Goal: Task Accomplishment & Management: Manage account settings

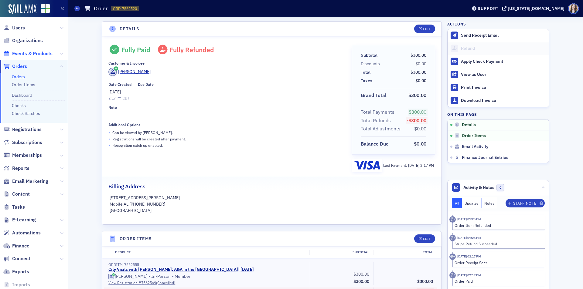
click at [39, 56] on span "Events & Products" at bounding box center [32, 53] width 40 height 7
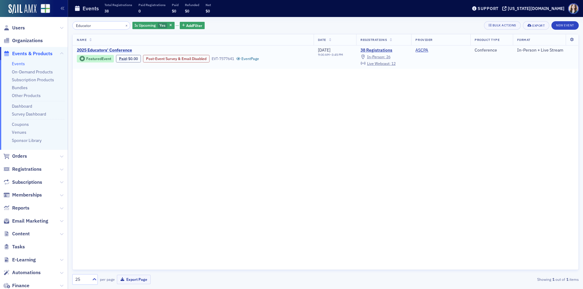
type input "Educator"
click at [113, 48] on span "2025 Educators' Conference" at bounding box center [128, 50] width 102 height 5
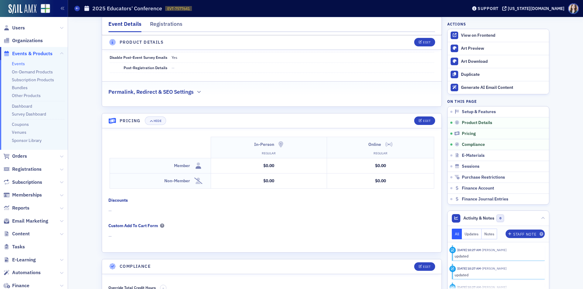
scroll to position [546, 0]
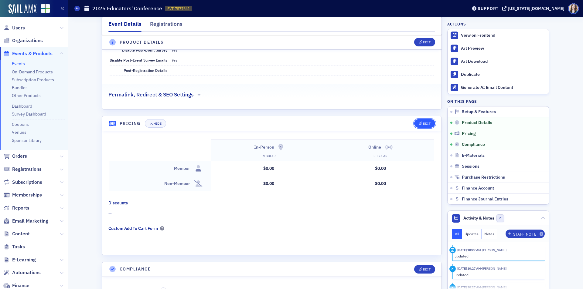
click at [423, 122] on div "Edit" at bounding box center [427, 123] width 8 height 3
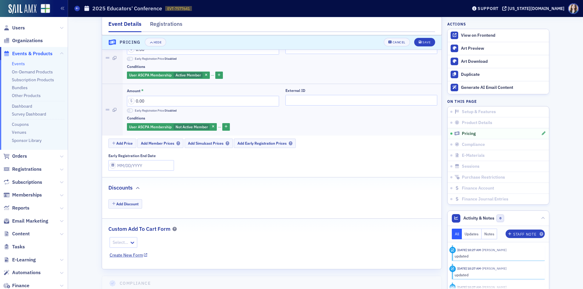
scroll to position [672, 0]
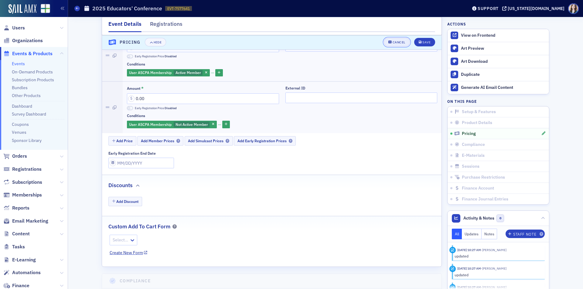
click at [404, 43] on button "Cancel" at bounding box center [397, 42] width 26 height 8
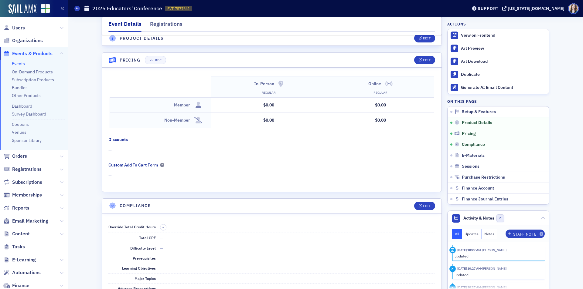
scroll to position [606, 0]
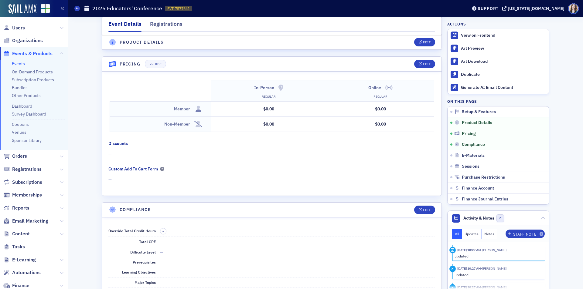
click at [407, 57] on header "Pricing Hide Edit" at bounding box center [271, 64] width 339 height 15
click at [406, 57] on header "Pricing Hide Edit" at bounding box center [271, 64] width 339 height 15
click at [358, 34] on div "Event Details Registrations" at bounding box center [272, 26] width 340 height 18
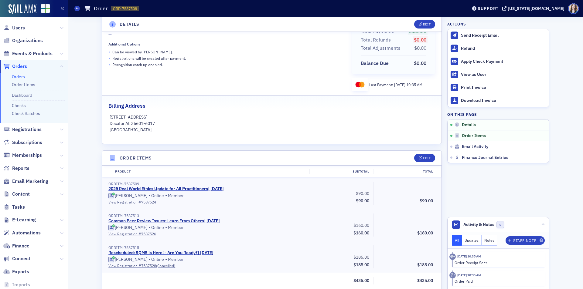
scroll to position [152, 0]
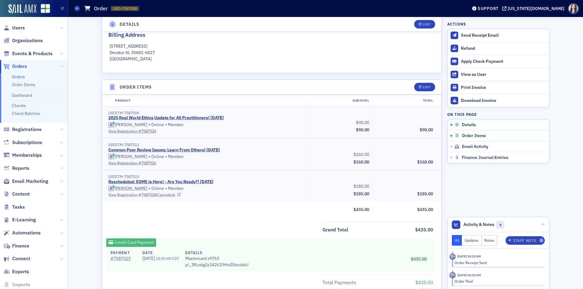
click at [114, 196] on link "View Registration # 7587528 (Cancelled)" at bounding box center [206, 194] width 197 height 5
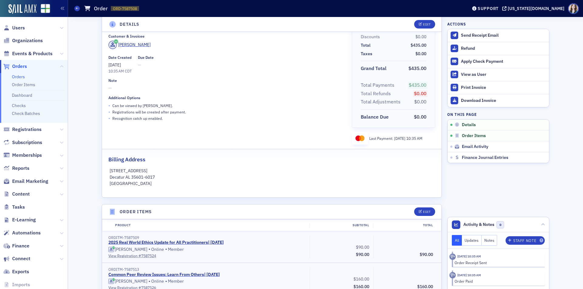
scroll to position [0, 0]
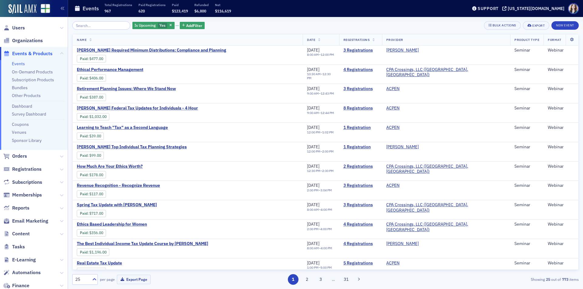
click at [244, 26] on div "Is Upcoming Yes Add Filter Bulk Actions Export New Event" at bounding box center [325, 25] width 506 height 8
click at [159, 23] on span "Yes" at bounding box center [162, 25] width 6 height 5
click at [193, 25] on input "No" at bounding box center [190, 25] width 5 height 5
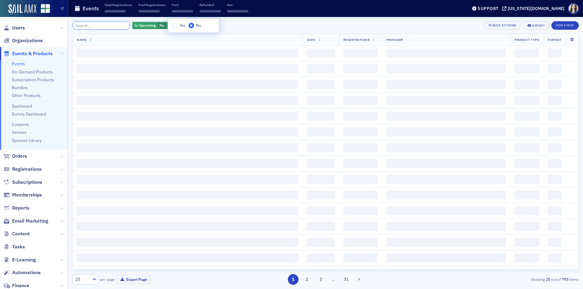
click at [92, 26] on input "search" at bounding box center [101, 25] width 58 height 8
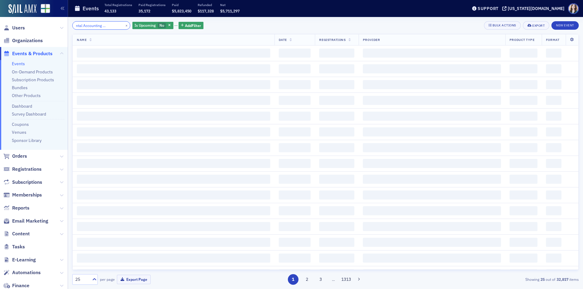
scroll to position [0, 25]
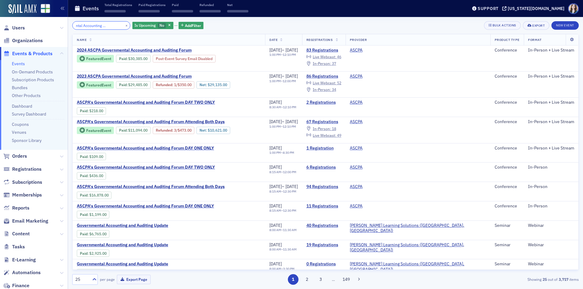
type input "Governmental Accounting and Auditing"
click at [246, 22] on div "Governmental Accounting and Auditing × Is Upcoming No Add Filter Bulk Actions E…" at bounding box center [325, 25] width 506 height 8
click at [103, 48] on span "2024 ASCPA Governmental Accounting and Auditing Forum" at bounding box center [134, 50] width 115 height 5
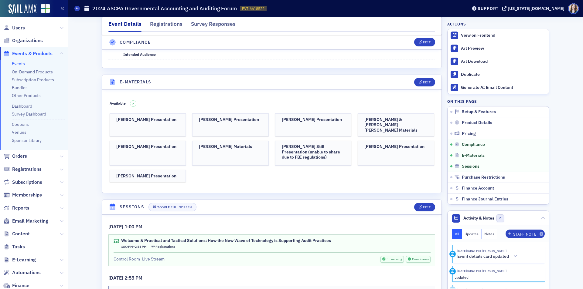
scroll to position [1335, 0]
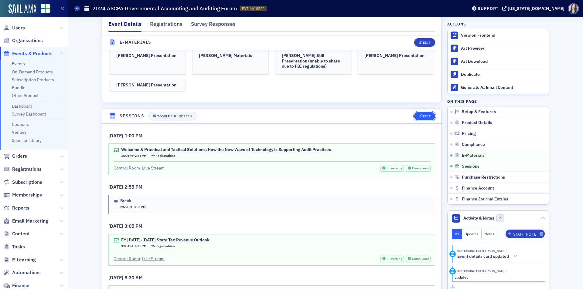
click at [428, 112] on button "Edit" at bounding box center [424, 116] width 21 height 8
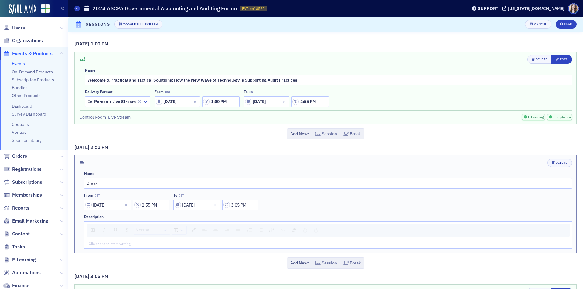
scroll to position [1335, 0]
click at [560, 61] on div "Edit" at bounding box center [564, 59] width 8 height 3
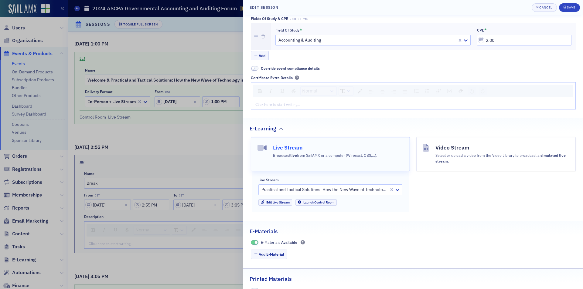
scroll to position [198, 0]
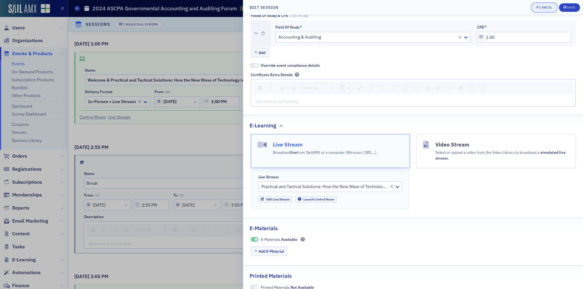
click at [547, 8] on div "Cancel" at bounding box center [545, 7] width 13 height 3
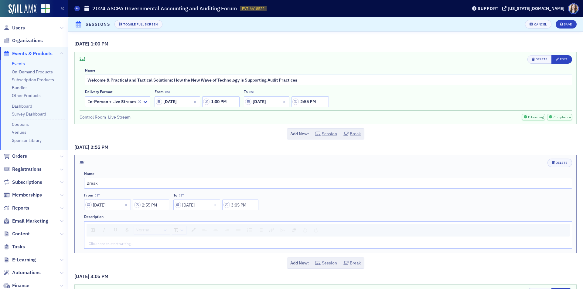
scroll to position [152, 0]
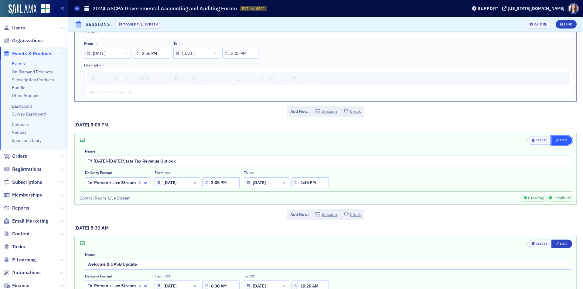
click at [560, 141] on div "Edit" at bounding box center [564, 140] width 8 height 3
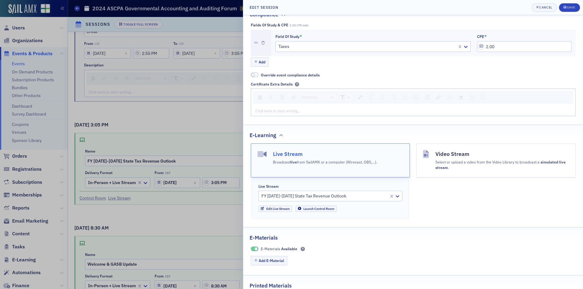
scroll to position [182, 0]
click at [213, 120] on div at bounding box center [291, 144] width 583 height 289
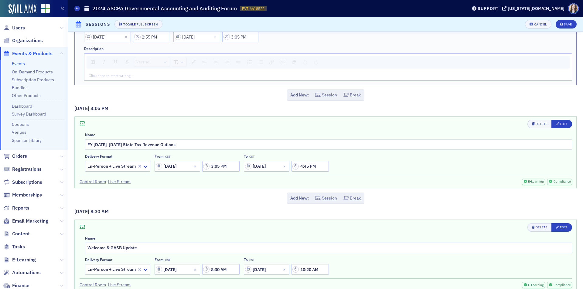
scroll to position [212, 0]
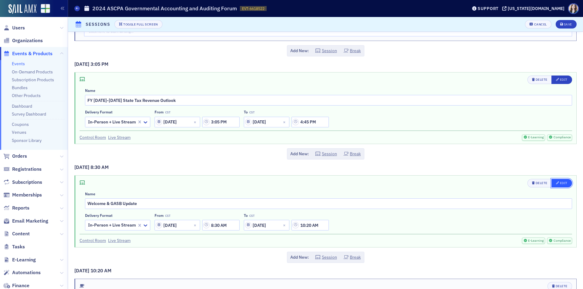
click at [560, 186] on button "Edit" at bounding box center [561, 183] width 21 height 8
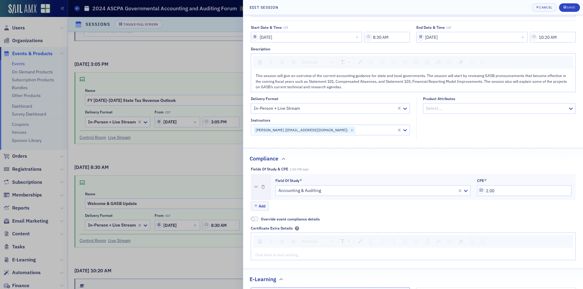
scroll to position [121, 0]
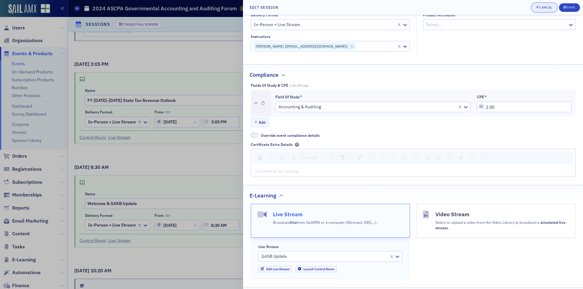
click at [542, 9] on div "Cancel" at bounding box center [545, 7] width 13 height 3
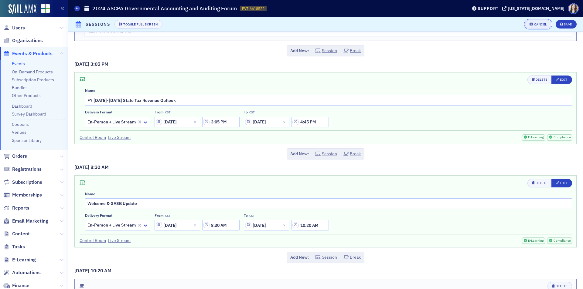
click at [538, 24] on div "Cancel" at bounding box center [540, 24] width 13 height 3
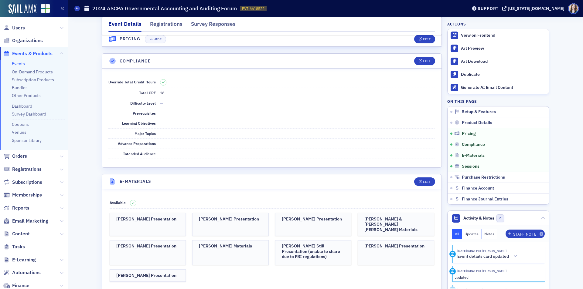
scroll to position [1135, 0]
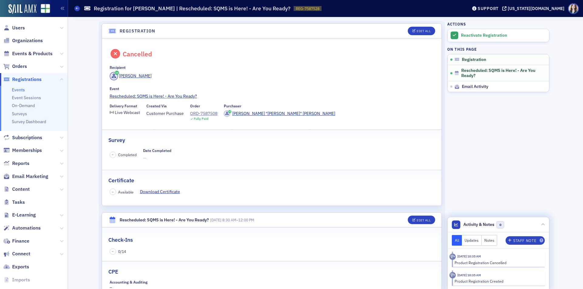
click at [470, 240] on button "Updates" at bounding box center [472, 240] width 20 height 11
click at [487, 240] on button "Notes" at bounding box center [489, 240] width 16 height 11
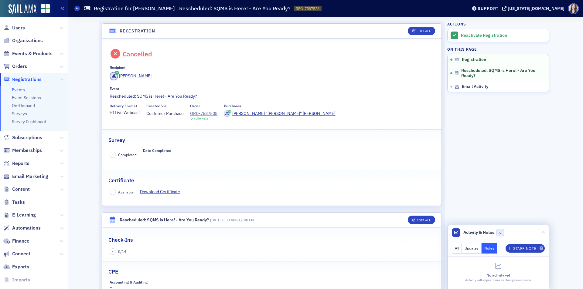
click at [452, 248] on button "All" at bounding box center [457, 248] width 10 height 11
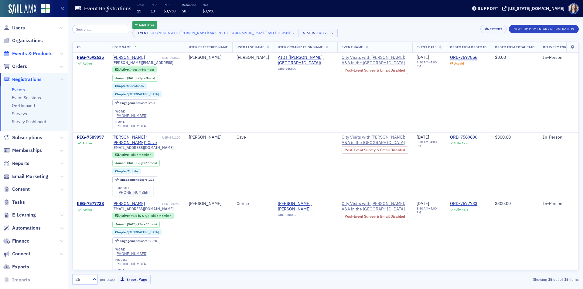
click at [31, 53] on span "Events & Products" at bounding box center [32, 53] width 40 height 7
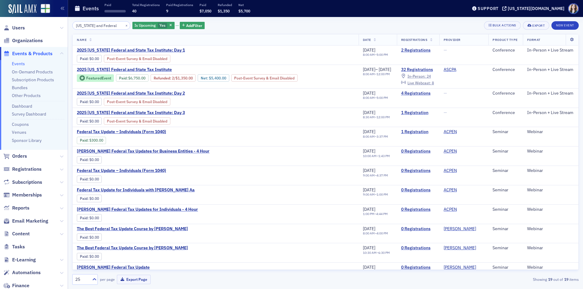
type input "Alabama and Federal"
click at [239, 18] on div "Alabama and Federal × Is Upcoming Yes Add Filter Bulk Actions Export New Event …" at bounding box center [325, 153] width 506 height 272
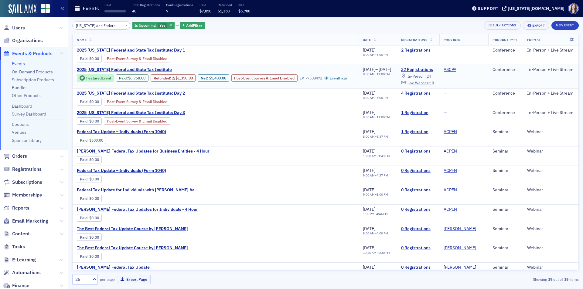
click at [108, 67] on span "2025 Alabama Federal and State Tax Institute" at bounding box center [128, 69] width 102 height 5
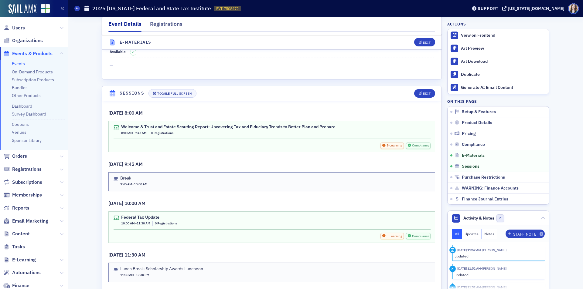
scroll to position [910, 0]
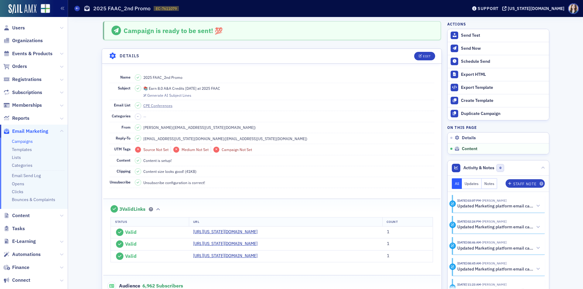
scroll to position [335, 0]
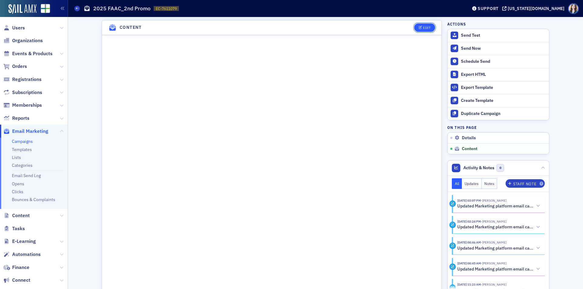
click at [420, 30] on button "Edit" at bounding box center [424, 27] width 21 height 8
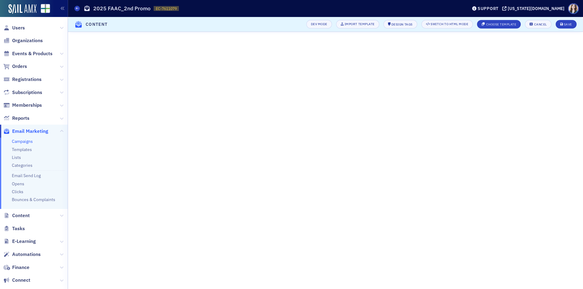
scroll to position [70, 0]
